Goal: Information Seeking & Learning: Learn about a topic

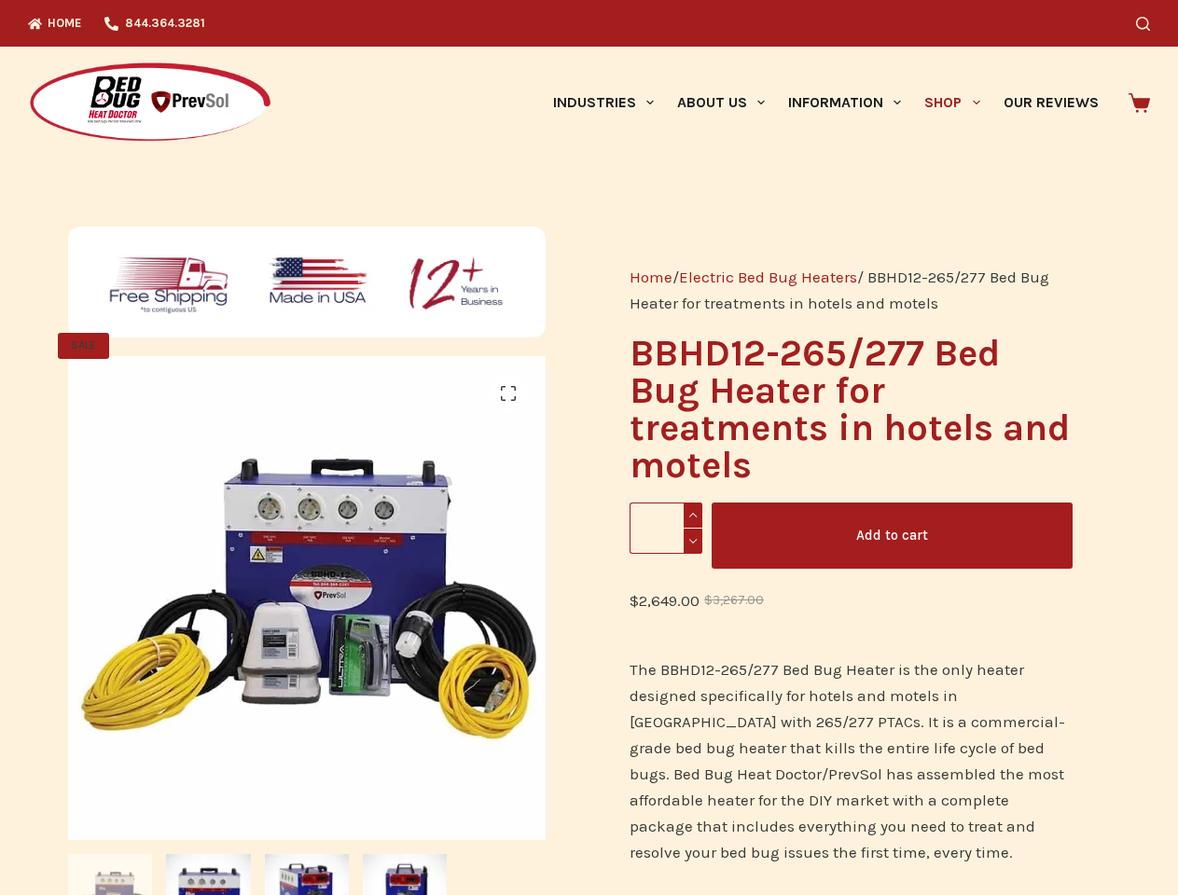
click at [1150, 23] on icon "Search" at bounding box center [1143, 24] width 14 height 14
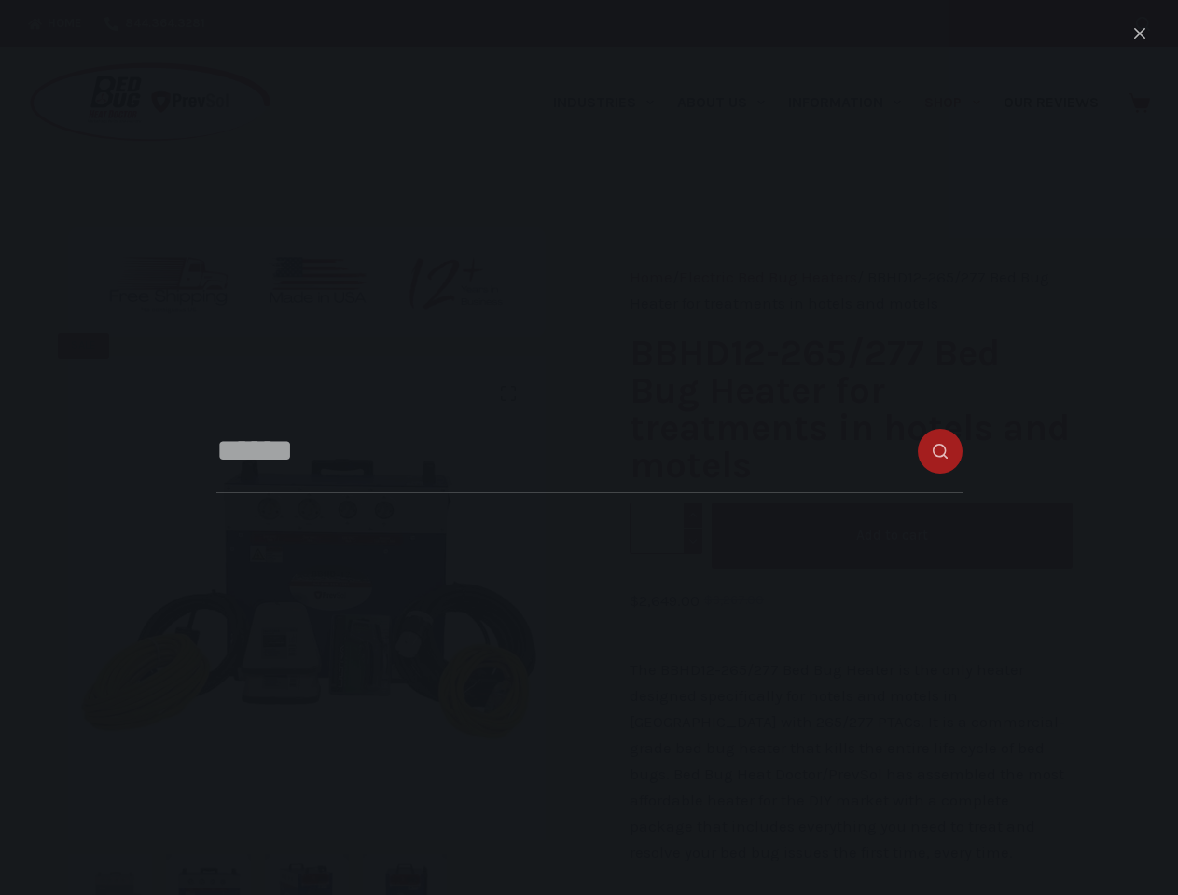
click at [610, 103] on link "Industries" at bounding box center [603, 103] width 124 height 112
click at [728, 103] on link "About Us" at bounding box center [720, 103] width 111 height 112
click at [852, 103] on link "Information" at bounding box center [845, 103] width 136 height 112
click at [959, 103] on link "Shop" at bounding box center [952, 103] width 78 height 112
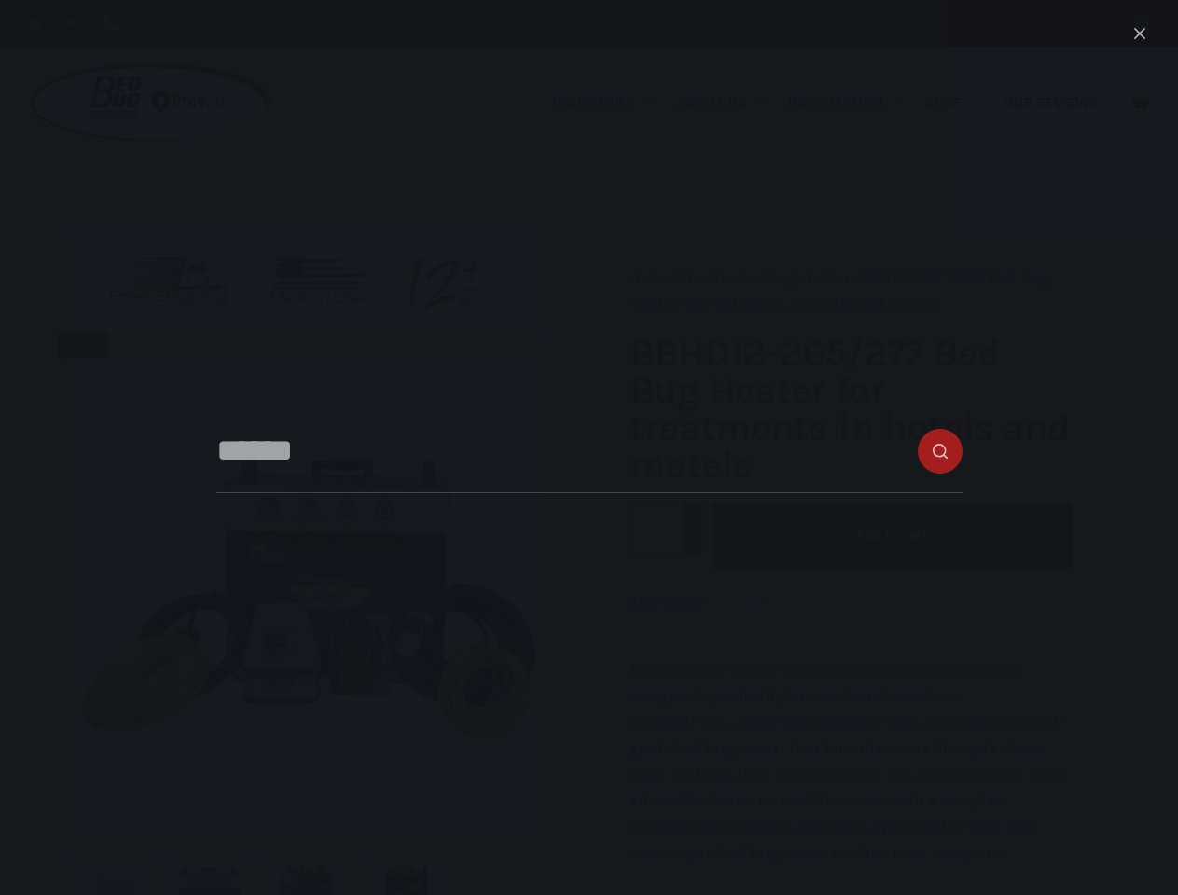
click at [303, 626] on img at bounding box center [417, 705] width 699 height 699
click at [508, 394] on link "🔍" at bounding box center [507, 393] width 37 height 37
click at [303, 868] on div "The image could not be loaded." at bounding box center [589, 447] width 1178 height 895
